Goal: Check status: Check status

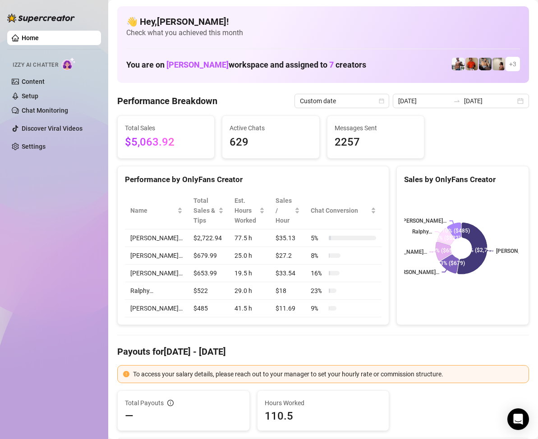
scroll to position [45, 0]
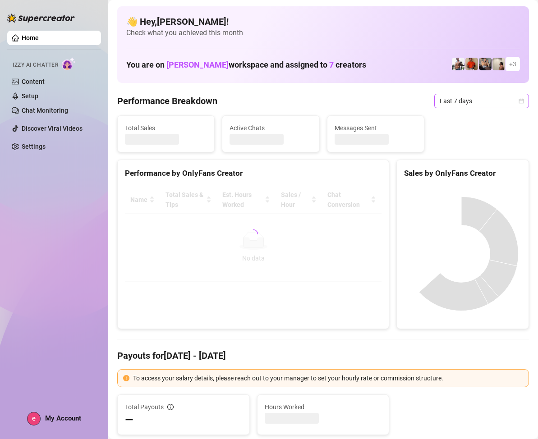
click at [519, 100] on icon "calendar" at bounding box center [521, 100] width 5 height 5
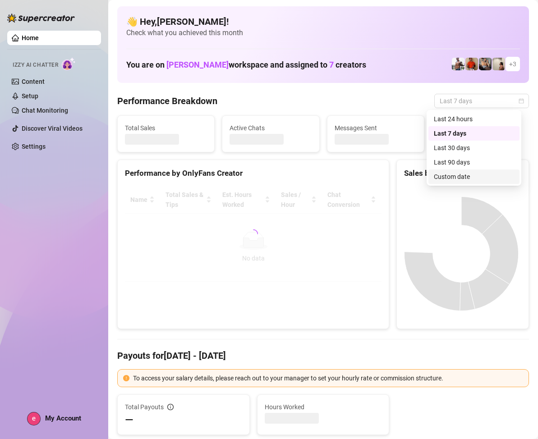
click at [462, 174] on div "Custom date" at bounding box center [473, 177] width 80 height 10
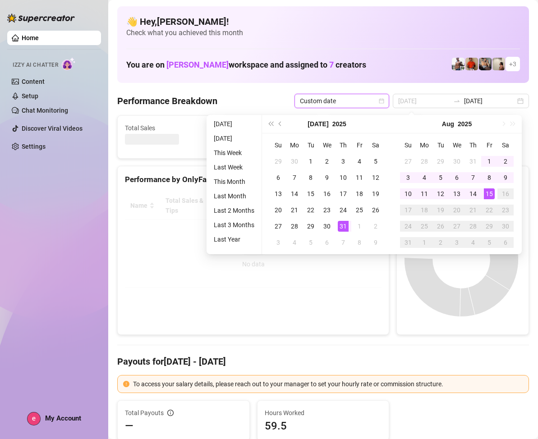
click at [342, 224] on div "31" at bounding box center [342, 226] width 11 height 11
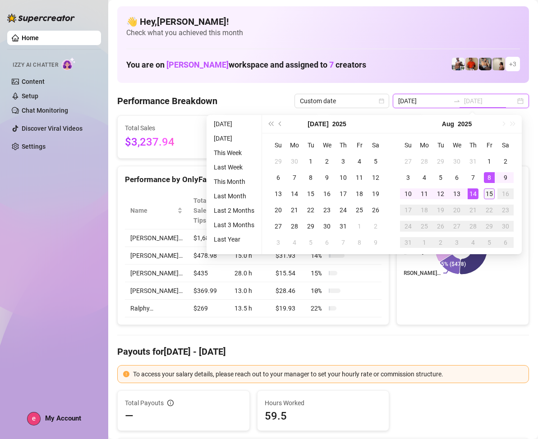
type input "[DATE]"
click at [488, 194] on div "15" at bounding box center [488, 193] width 11 height 11
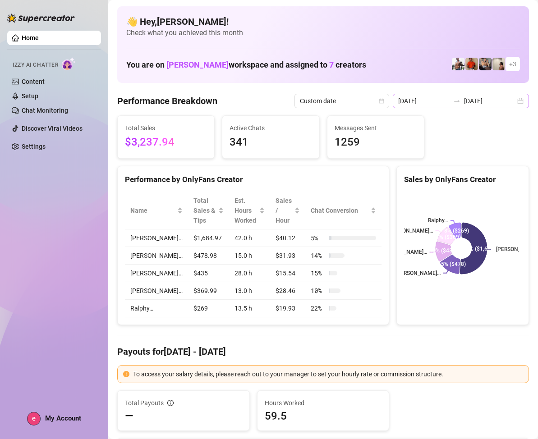
click at [514, 101] on div "[DATE] [DATE]" at bounding box center [460, 101] width 136 height 14
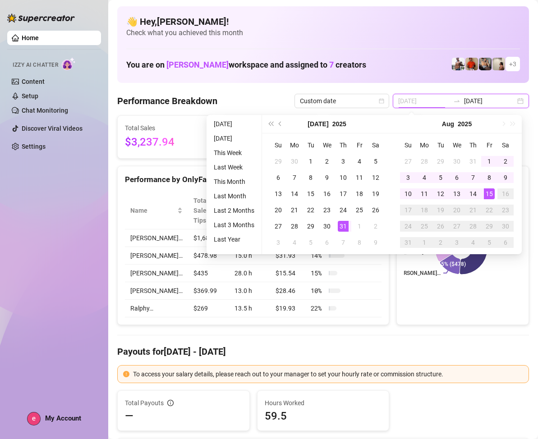
type input "[DATE]"
click at [342, 223] on div "31" at bounding box center [342, 226] width 11 height 11
type input "[DATE]"
click at [489, 190] on div "15" at bounding box center [488, 193] width 11 height 11
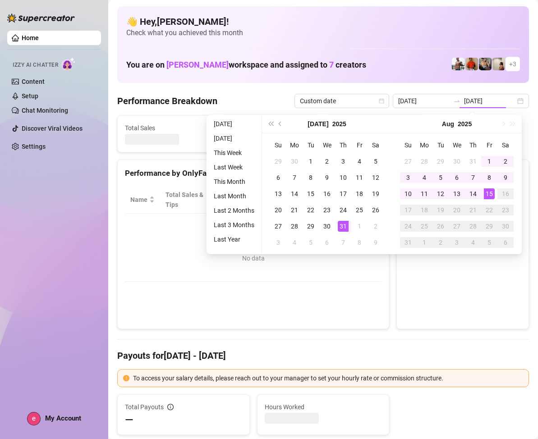
type input "[DATE]"
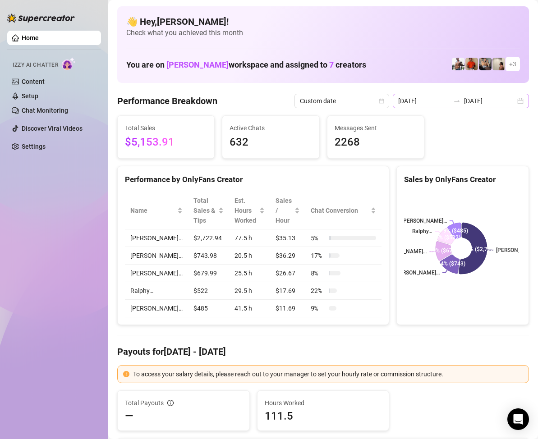
click at [518, 101] on div "[DATE] [DATE]" at bounding box center [460, 101] width 136 height 14
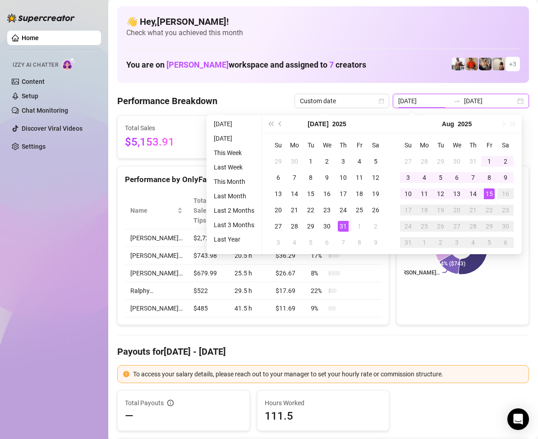
type input "[DATE]"
click at [489, 191] on div "15" at bounding box center [488, 193] width 11 height 11
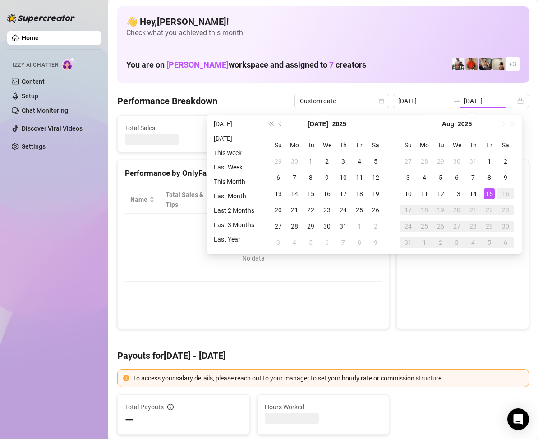
type input "[DATE]"
